Goal: Task Accomplishment & Management: Use online tool/utility

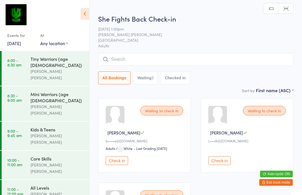
scroll to position [1, 0]
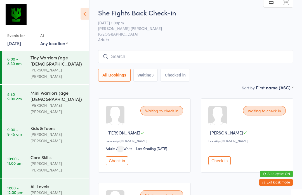
click at [124, 163] on button "Check in" at bounding box center [117, 160] width 22 height 9
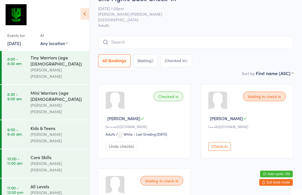
scroll to position [15, 0]
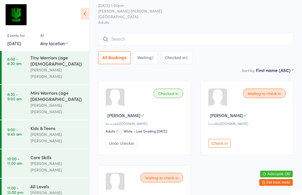
click at [219, 40] on input "search" at bounding box center [195, 39] width 195 height 13
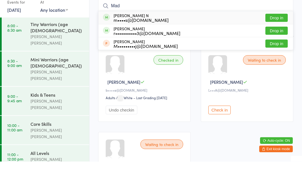
type input "Mad"
click at [280, 47] on button "Drop in" at bounding box center [276, 51] width 22 height 8
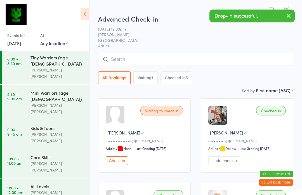
click at [235, 70] on div "All Bookings Waiting 1 Checked in 5" at bounding box center [195, 68] width 195 height 31
click at [240, 63] on input "search" at bounding box center [195, 59] width 195 height 13
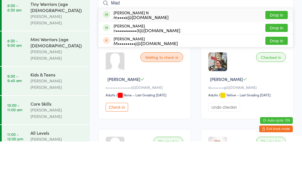
type input "Mad"
click at [280, 64] on button "Drop in" at bounding box center [276, 68] width 22 height 8
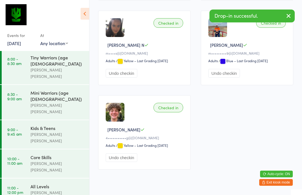
scroll to position [261, 0]
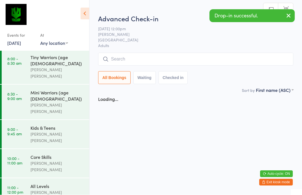
scroll to position [0, 0]
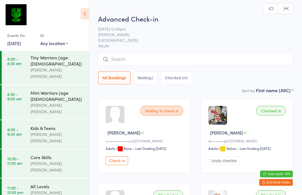
click at [22, 185] on time "11:00 - 12:00 pm" at bounding box center [15, 189] width 16 height 9
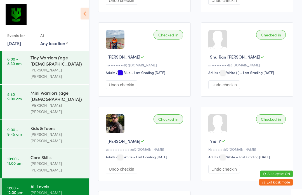
scroll to position [413, 0]
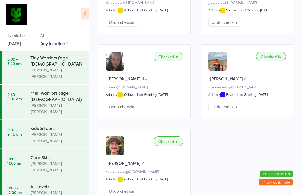
scroll to position [224, 0]
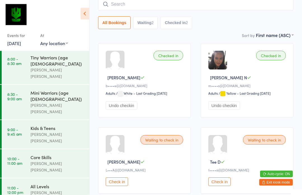
scroll to position [81, 0]
